Goal: Task Accomplishment & Management: Complete application form

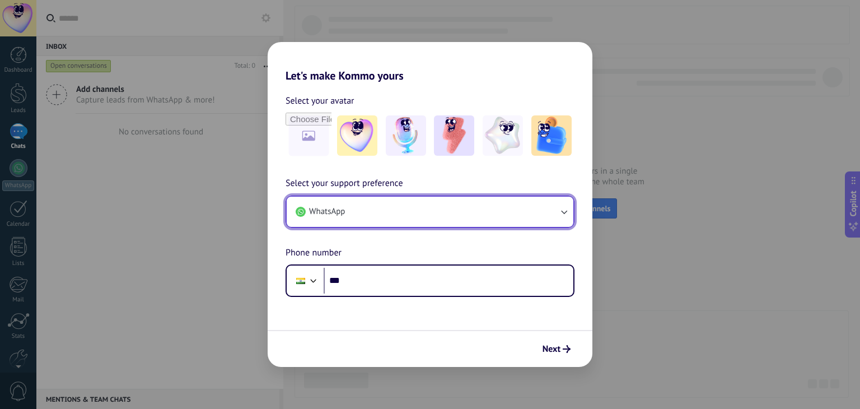
click at [370, 214] on button "WhatsApp" at bounding box center [430, 212] width 287 height 30
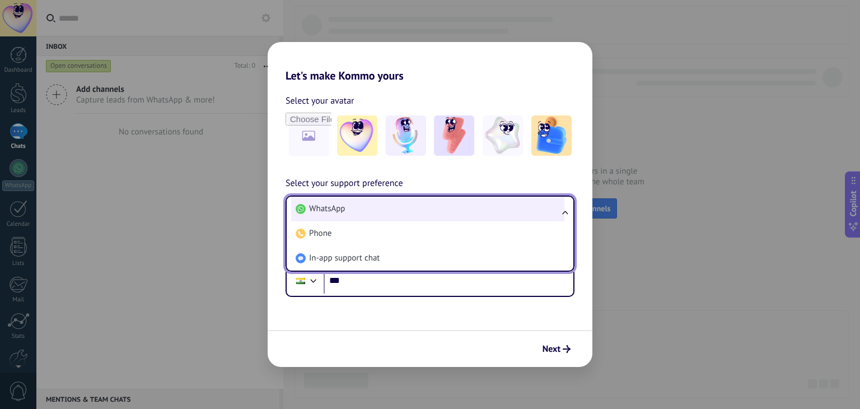
click at [355, 204] on li "WhatsApp" at bounding box center [427, 209] width 273 height 25
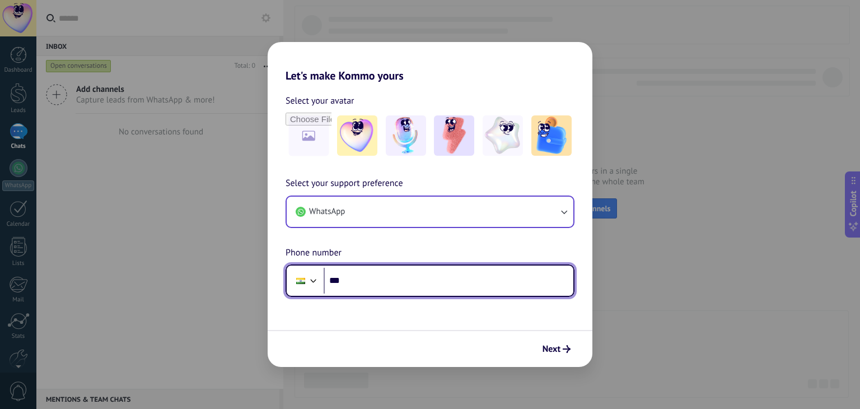
click at [377, 281] on input "***" at bounding box center [449, 281] width 250 height 26
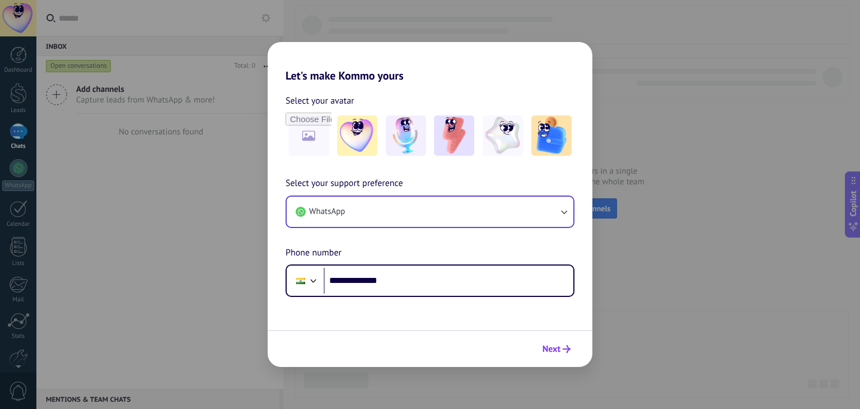
click at [563, 354] on button "Next" at bounding box center [557, 348] width 38 height 19
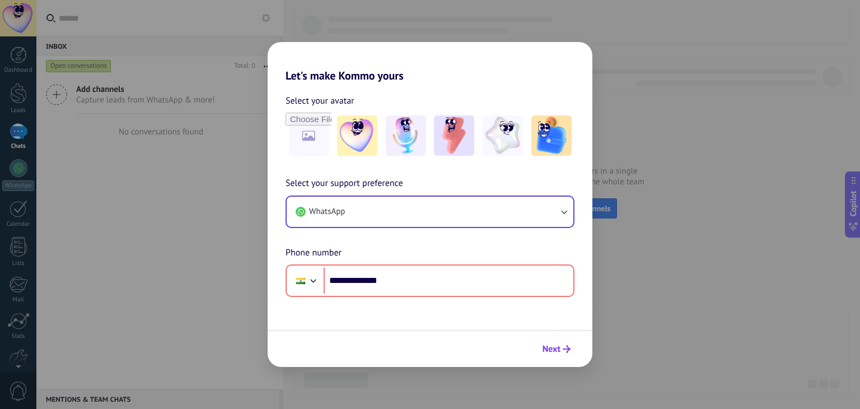
click at [564, 345] on icon "submit" at bounding box center [567, 349] width 8 height 8
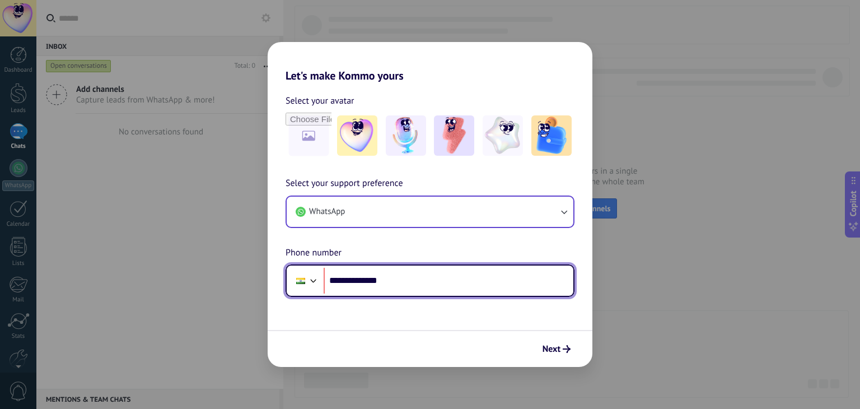
click at [368, 279] on input "**********" at bounding box center [449, 281] width 250 height 26
type input "**********"
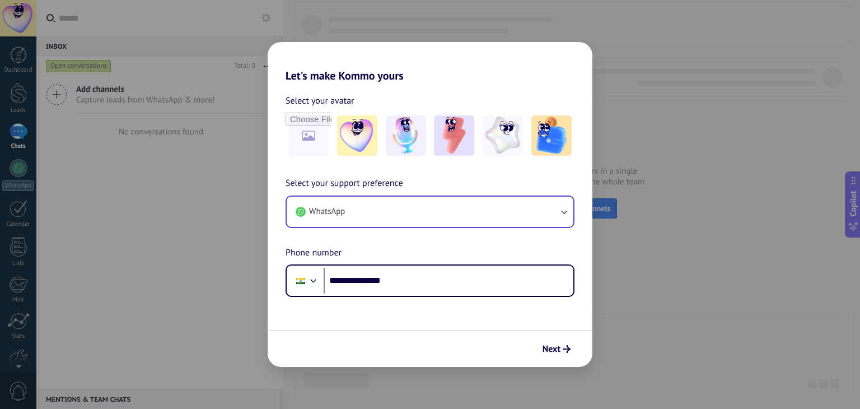
drag, startPoint x: 531, startPoint y: 338, endPoint x: 549, endPoint y: 343, distance: 18.5
click at [531, 338] on div "Next" at bounding box center [430, 348] width 325 height 37
click at [550, 345] on span "Next" at bounding box center [552, 349] width 18 height 8
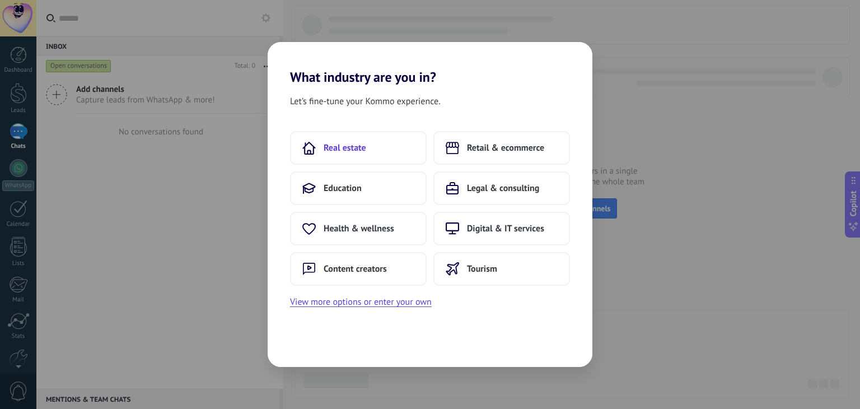
click at [358, 162] on button "Real estate" at bounding box center [358, 148] width 137 height 34
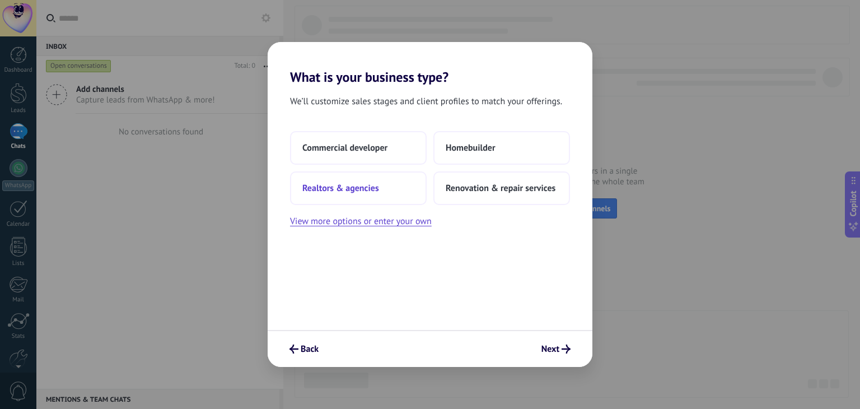
click at [385, 197] on button "Realtors & agencies" at bounding box center [358, 188] width 137 height 34
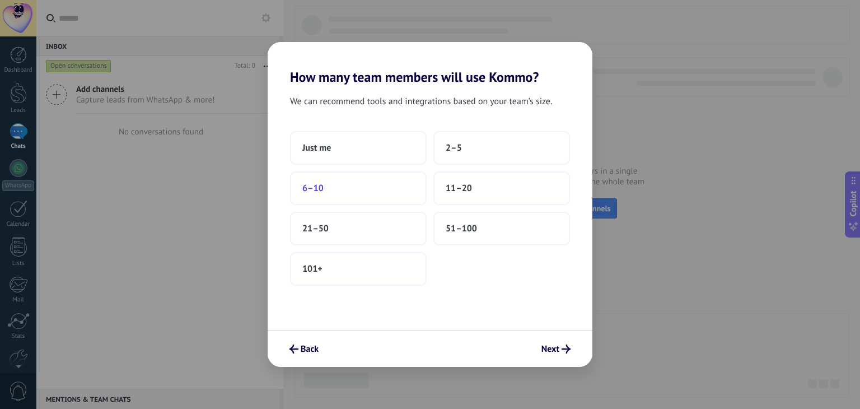
click at [356, 189] on button "6–10" at bounding box center [358, 188] width 137 height 34
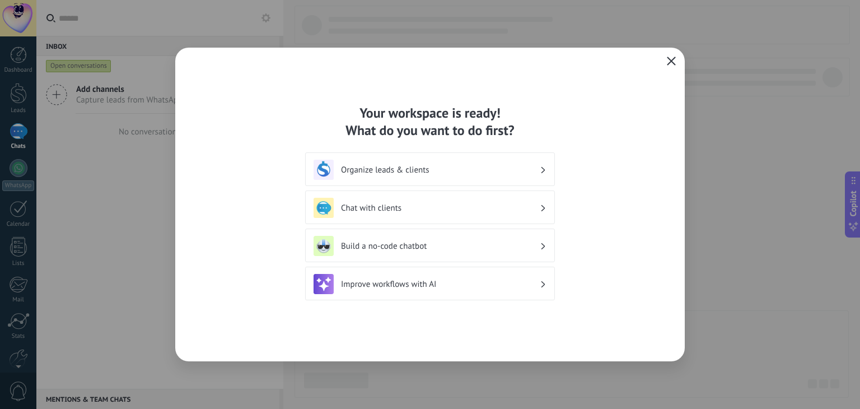
click at [667, 66] on span "button" at bounding box center [671, 62] width 9 height 10
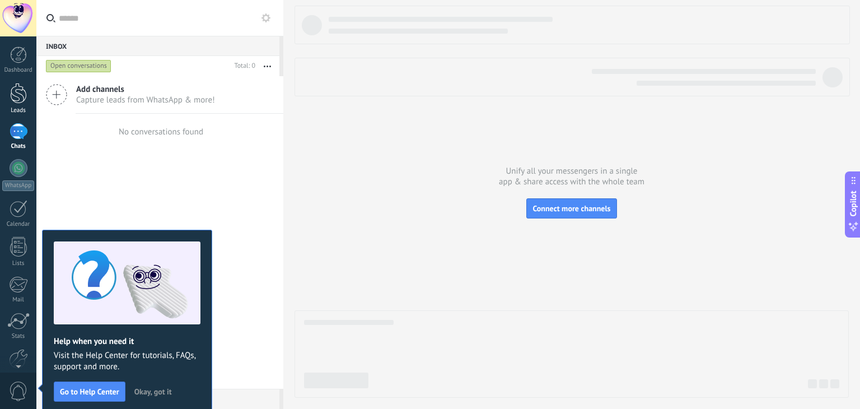
click at [18, 101] on div at bounding box center [18, 93] width 17 height 21
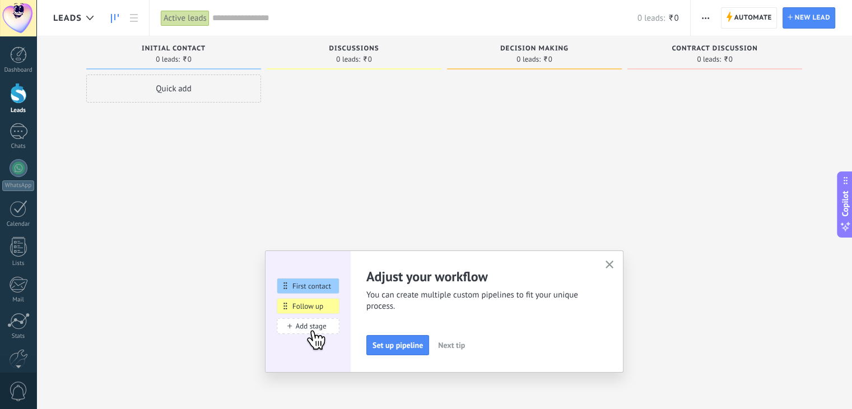
click at [611, 268] on span "button" at bounding box center [609, 265] width 8 height 10
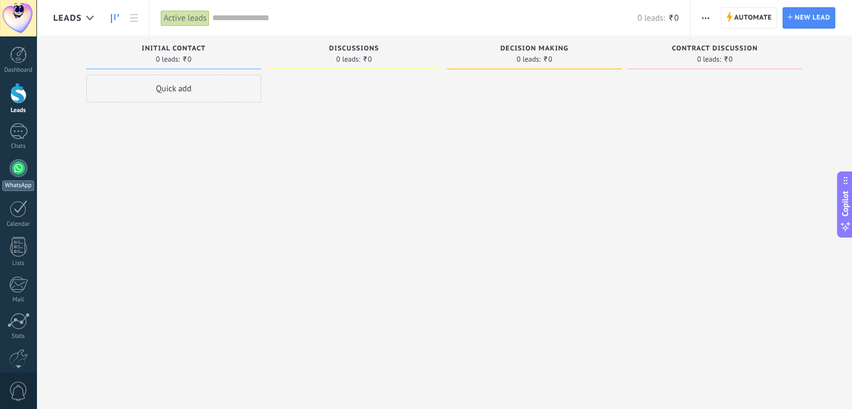
click at [18, 172] on div at bounding box center [19, 168] width 18 height 18
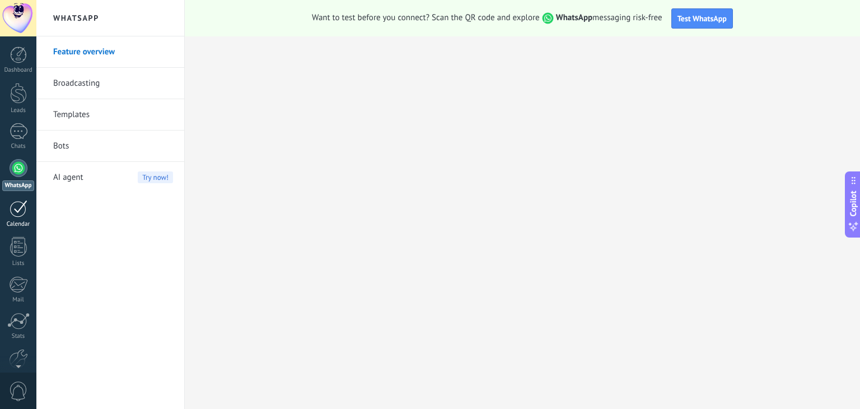
click at [13, 210] on div at bounding box center [19, 208] width 18 height 17
